Goal: Contribute content: Add original content to the website for others to see

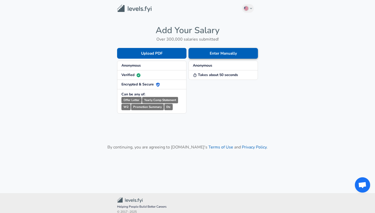
click at [219, 53] on button "Enter Manually" at bounding box center [222, 53] width 69 height 11
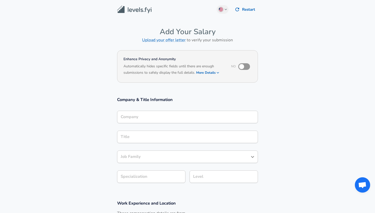
click at [148, 121] on div "Company Company" at bounding box center [187, 118] width 141 height 14
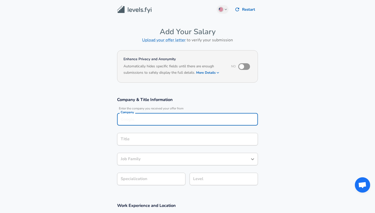
scroll to position [5, 0]
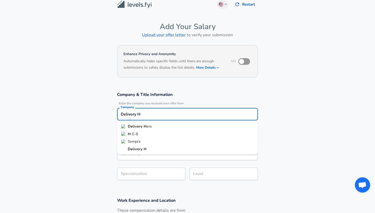
click at [145, 126] on strong "H" at bounding box center [144, 126] width 3 height 5
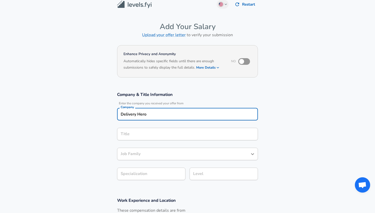
type input "Delivery Hero"
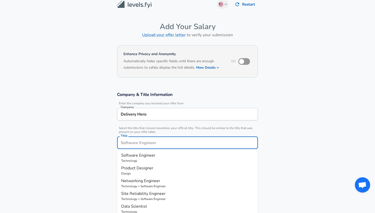
click at [146, 139] on input "Title" at bounding box center [187, 143] width 136 height 8
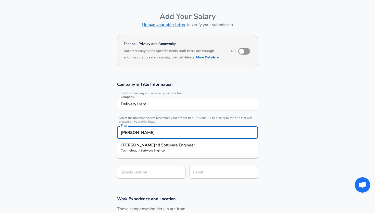
click at [154, 149] on p "Technology > Software Engineer" at bounding box center [187, 150] width 133 height 5
type input "Backend Software Engineer"
type input "API Development (Back-End)"
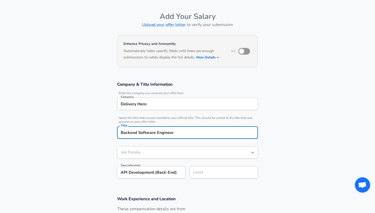
type input "Software Engineer"
type input "Backend Software Engineer"
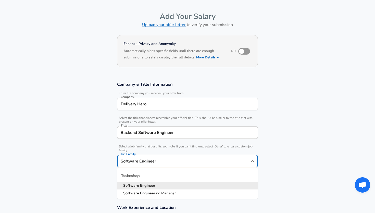
scroll to position [25, 0]
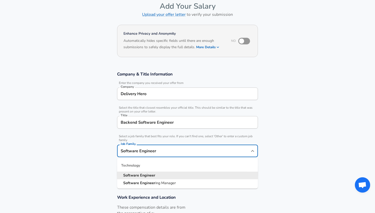
click at [154, 155] on div "Software Engineer Job Family" at bounding box center [187, 150] width 141 height 12
click at [104, 152] on section "Company & Title Information Enter the company you received your offer from Comp…" at bounding box center [187, 126] width 375 height 123
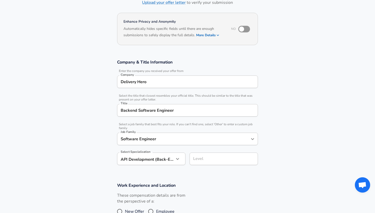
click at [195, 164] on div "Level" at bounding box center [223, 158] width 68 height 12
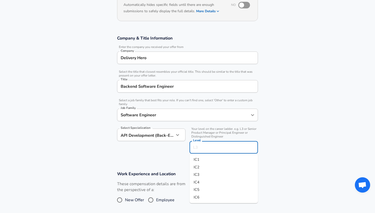
scroll to position [67, 0]
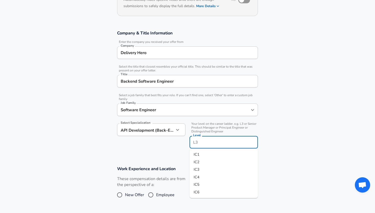
click at [206, 165] on li "IC2" at bounding box center [223, 162] width 68 height 8
type input "IC2"
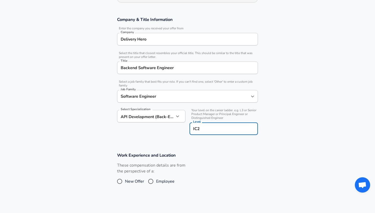
scroll to position [80, 0]
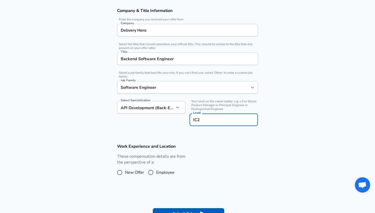
click at [121, 173] on input "New Offer" at bounding box center [119, 172] width 11 height 8
radio input "true"
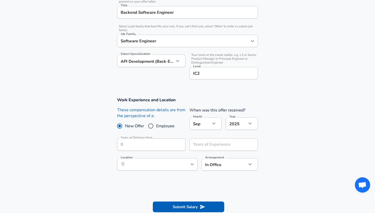
scroll to position [137, 0]
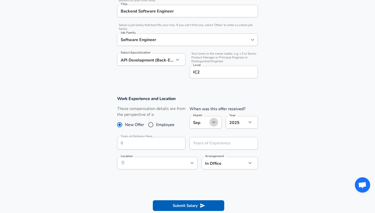
click at [213, 120] on icon "button" at bounding box center [213, 122] width 6 height 6
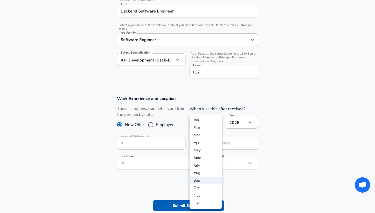
click at [213, 120] on li "Jan" at bounding box center [205, 120] width 32 height 8
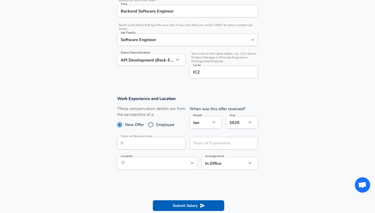
click at [213, 120] on icon "button" at bounding box center [213, 122] width 6 height 6
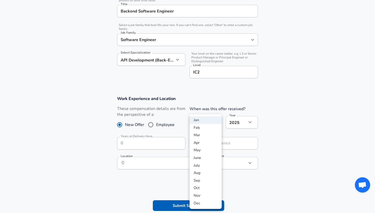
click at [208, 180] on li "Sep" at bounding box center [205, 181] width 32 height 8
type input "9"
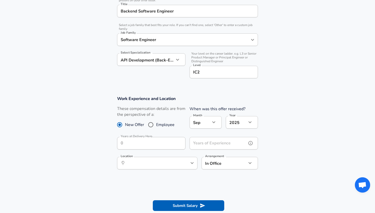
click at [213, 145] on input "Years of Experience" at bounding box center [217, 143] width 57 height 12
click at [184, 162] on icon "help" at bounding box center [183, 162] width 5 height 5
type input "7"
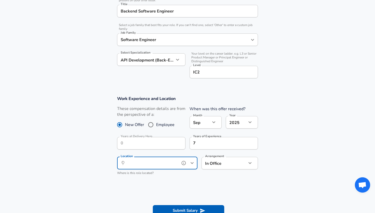
click at [164, 164] on input "Location" at bounding box center [151, 163] width 52 height 8
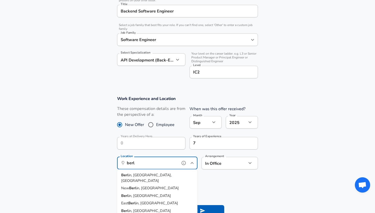
click at [162, 173] on li "Berl in, [GEOGRAPHIC_DATA], [GEOGRAPHIC_DATA]" at bounding box center [157, 177] width 80 height 13
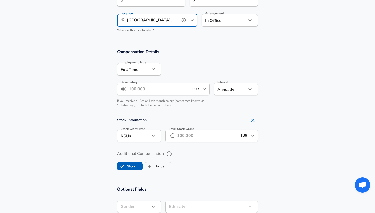
scroll to position [280, 0]
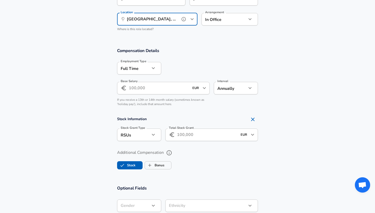
type input "[GEOGRAPHIC_DATA], [GEOGRAPHIC_DATA], [GEOGRAPHIC_DATA]"
click at [170, 86] on input "Base Salary" at bounding box center [159, 88] width 60 height 12
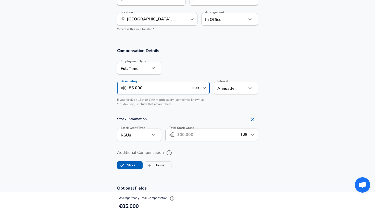
type input "85.000"
click at [133, 167] on label "Stock" at bounding box center [126, 165] width 18 height 10
checkbox input "false"
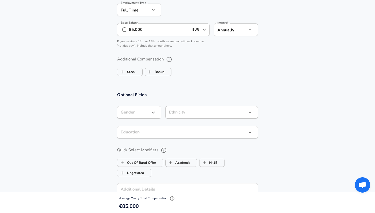
scroll to position [352, 0]
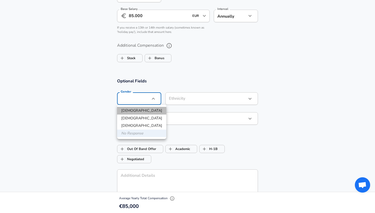
click at [145, 112] on li "[DEMOGRAPHIC_DATA]" at bounding box center [141, 111] width 49 height 8
type input "[DEMOGRAPHIC_DATA]"
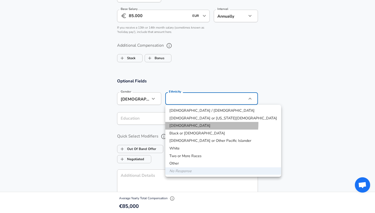
click at [194, 123] on li "[DEMOGRAPHIC_DATA]" at bounding box center [223, 126] width 116 height 8
type input "[DEMOGRAPHIC_DATA]"
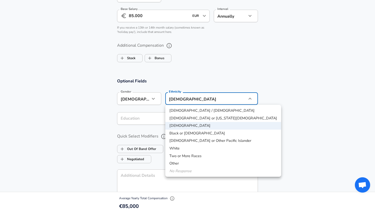
click at [278, 131] on div at bounding box center [187, 106] width 375 height 213
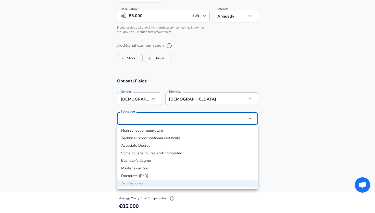
click at [170, 160] on li "Bachelor's degree" at bounding box center [187, 161] width 141 height 8
type input "Bachelors degree"
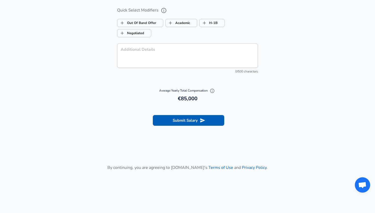
scroll to position [498, 0]
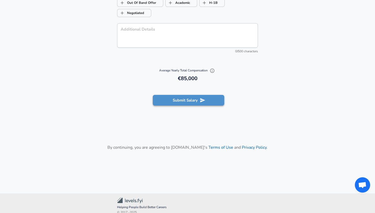
click at [199, 104] on button "Submit Salary" at bounding box center [188, 100] width 71 height 11
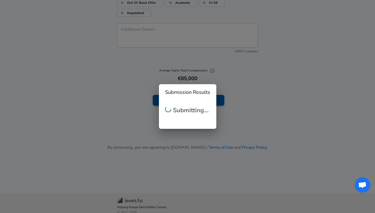
scroll to position [170, 0]
